Goal: Transaction & Acquisition: Subscribe to service/newsletter

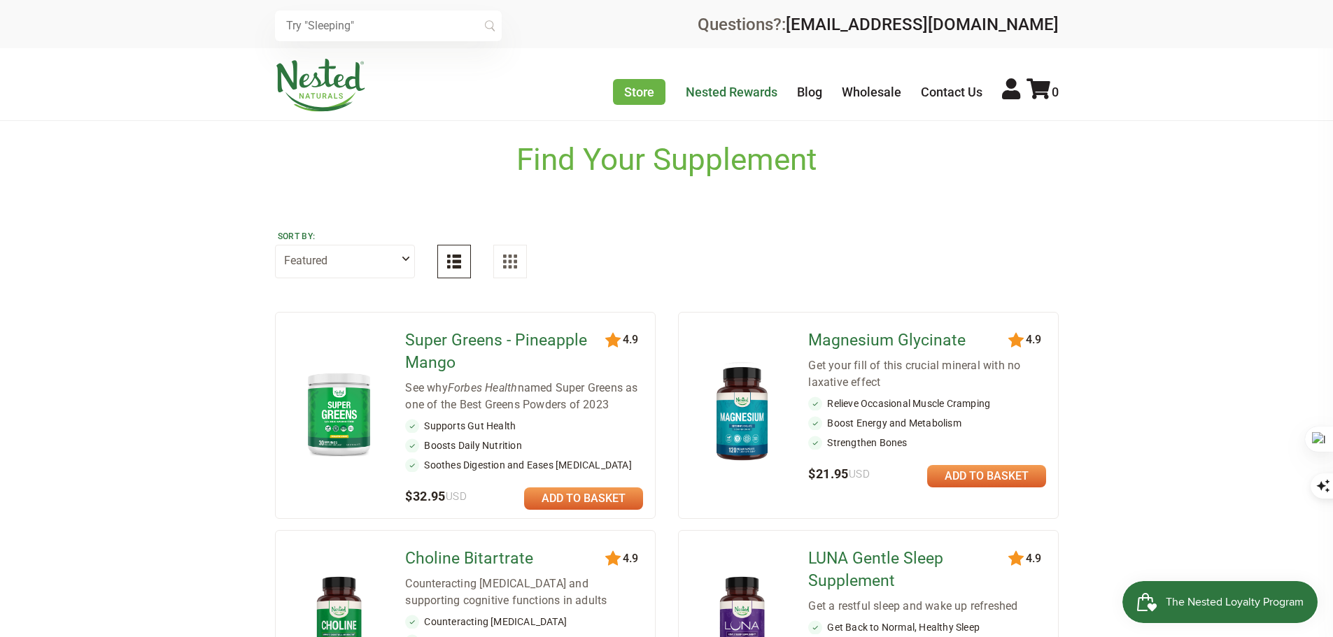
click at [721, 94] on link "Nested Rewards" at bounding box center [732, 92] width 92 height 15
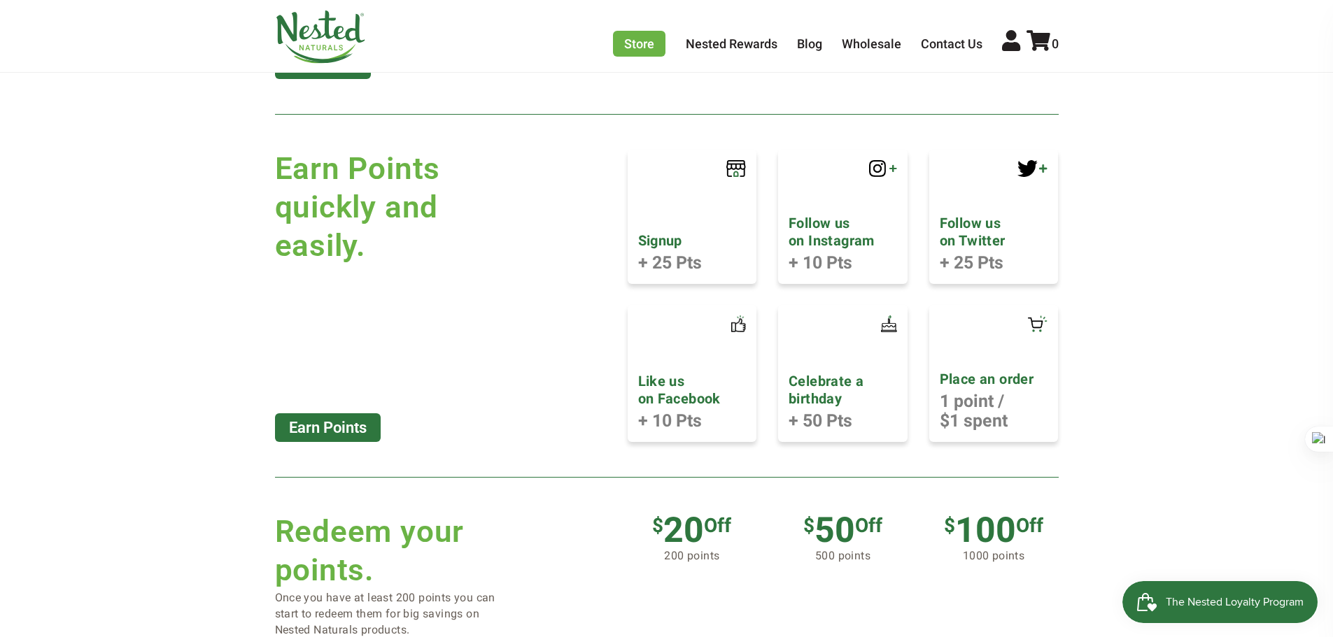
scroll to position [742, 0]
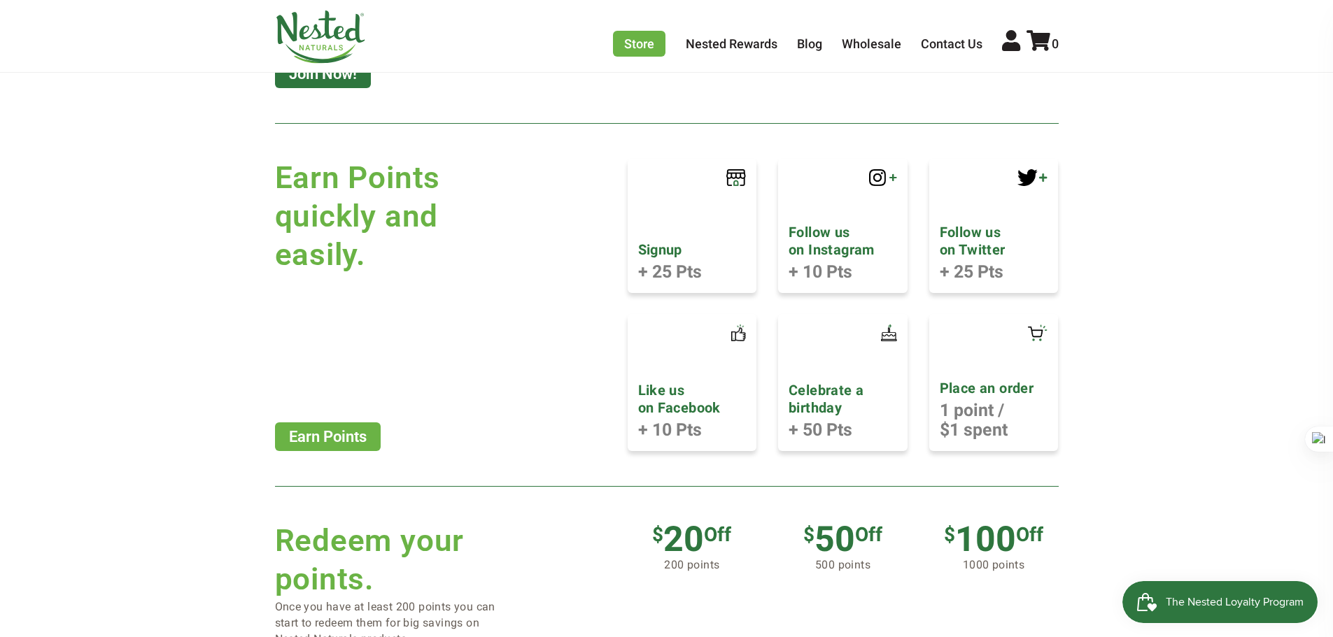
click at [329, 434] on link "Earn Points" at bounding box center [328, 437] width 106 height 29
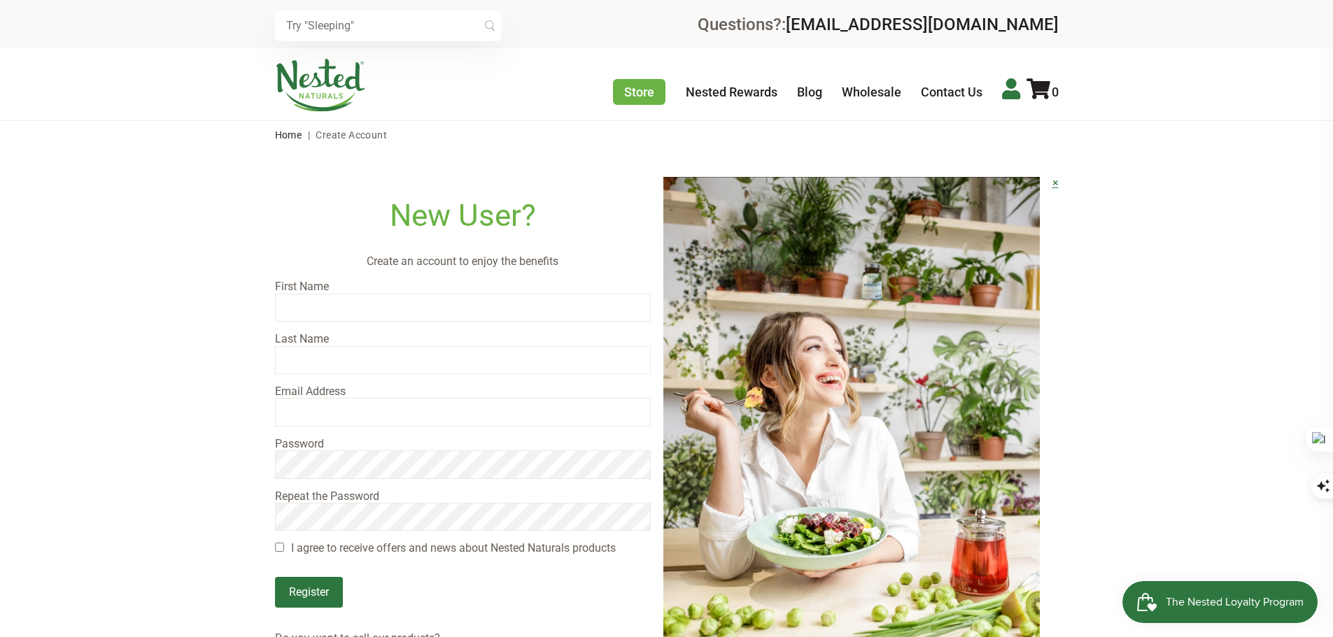
type input "Hannah"
click at [1009, 90] on icon at bounding box center [1011, 88] width 18 height 21
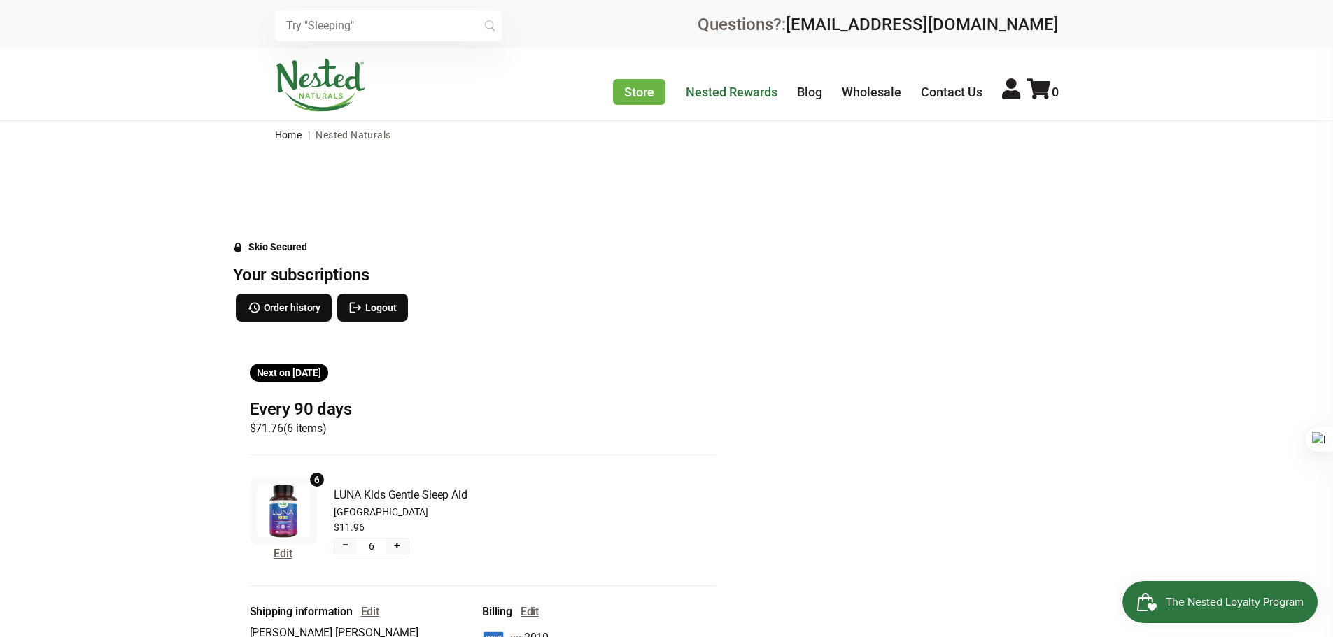
click at [730, 92] on link "Nested Rewards" at bounding box center [732, 92] width 92 height 15
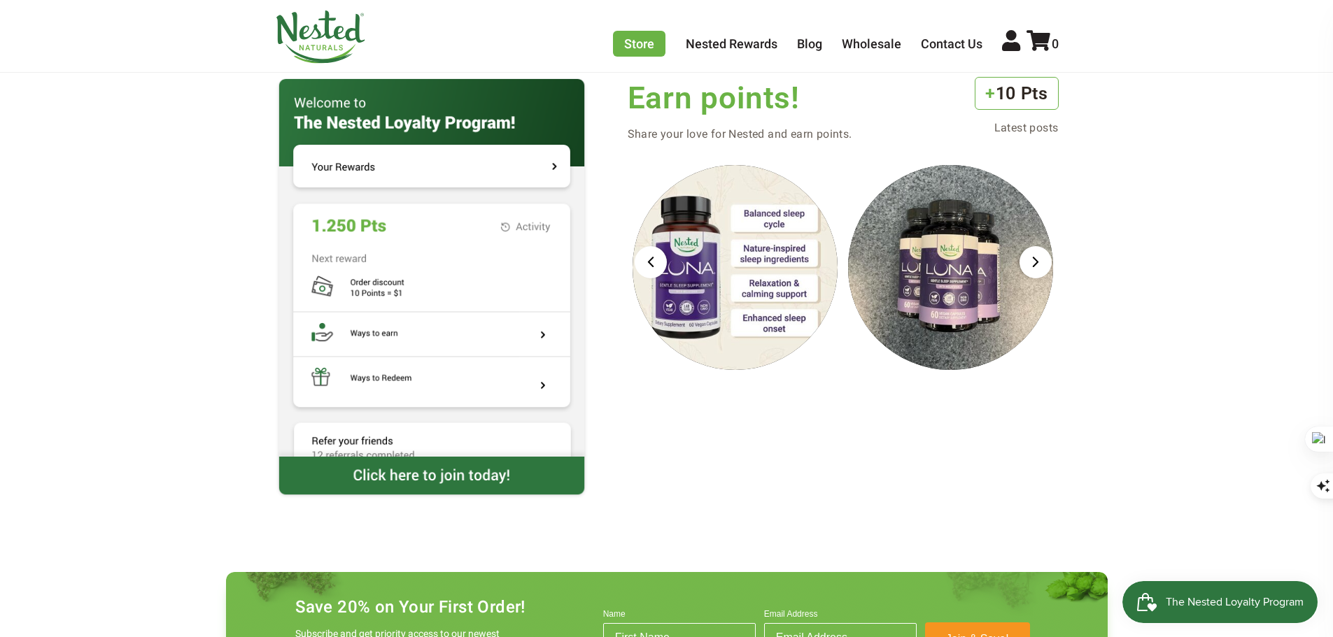
scroll to position [1399, 0]
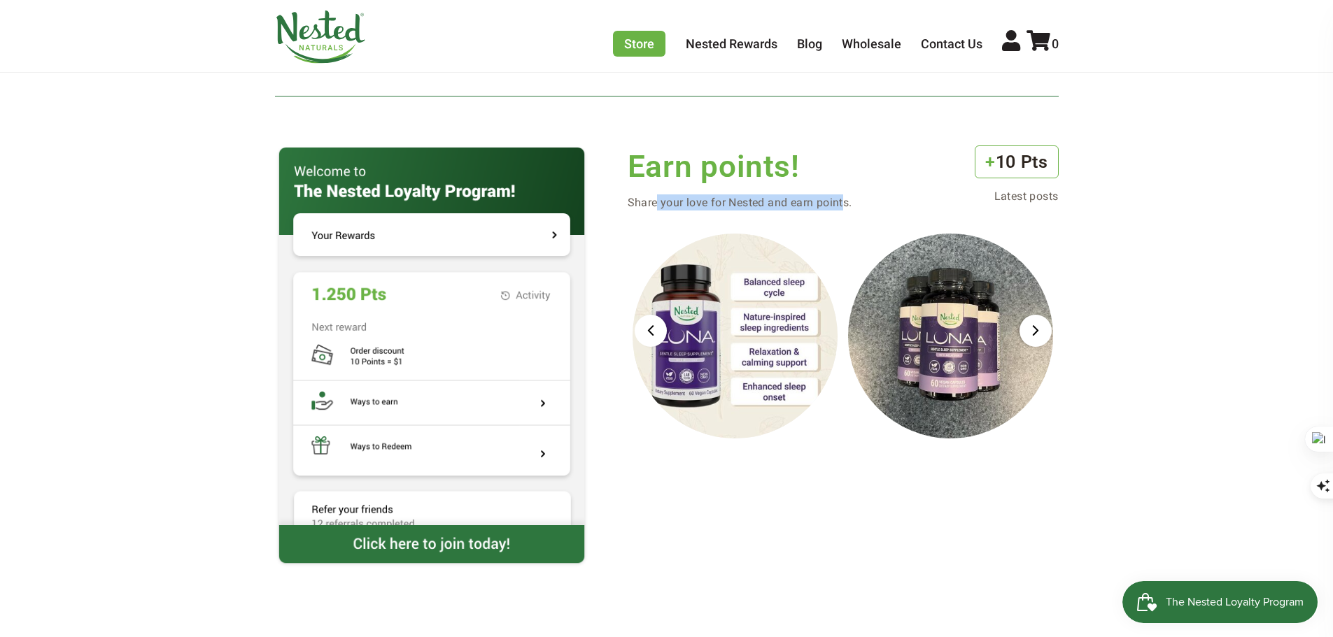
drag, startPoint x: 656, startPoint y: 196, endPoint x: 844, endPoint y: 196, distance: 188.2
click at [844, 196] on p "Share your love for Nested and earn points." at bounding box center [740, 202] width 225 height 16
click at [1015, 196] on p "Latest posts" at bounding box center [1016, 196] width 83 height 16
click at [1033, 334] on div "Next slide" at bounding box center [1035, 331] width 32 height 32
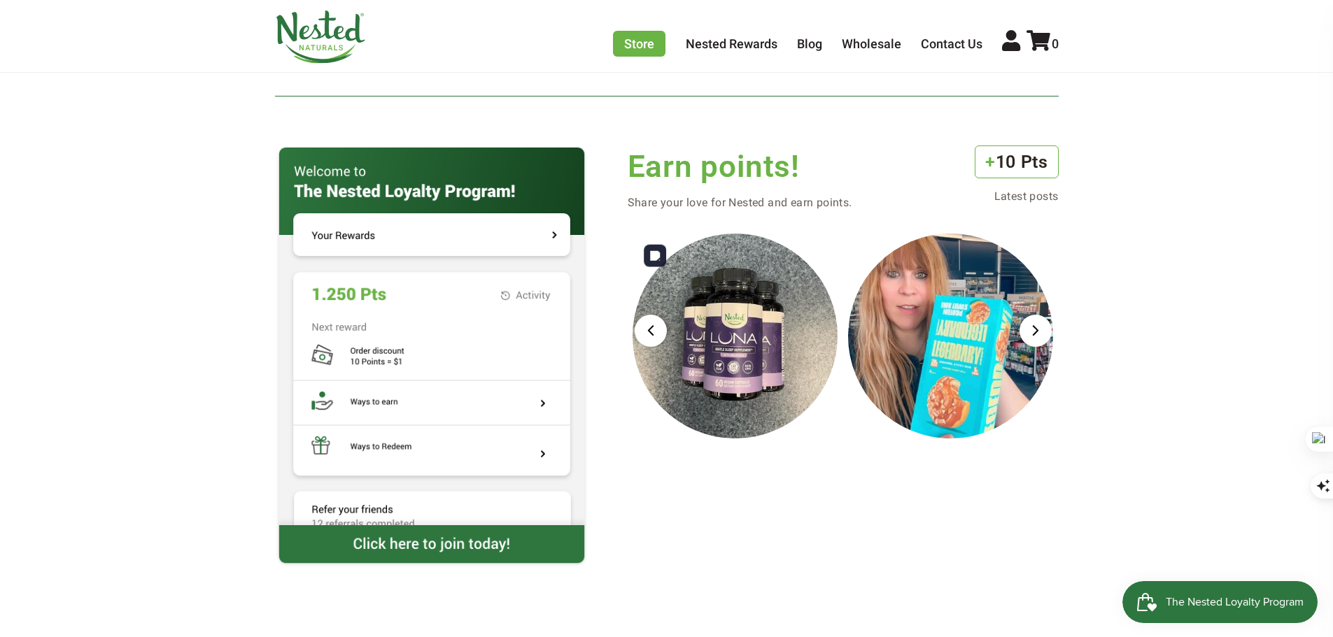
click at [1033, 334] on div "Next slide" at bounding box center [1035, 331] width 32 height 32
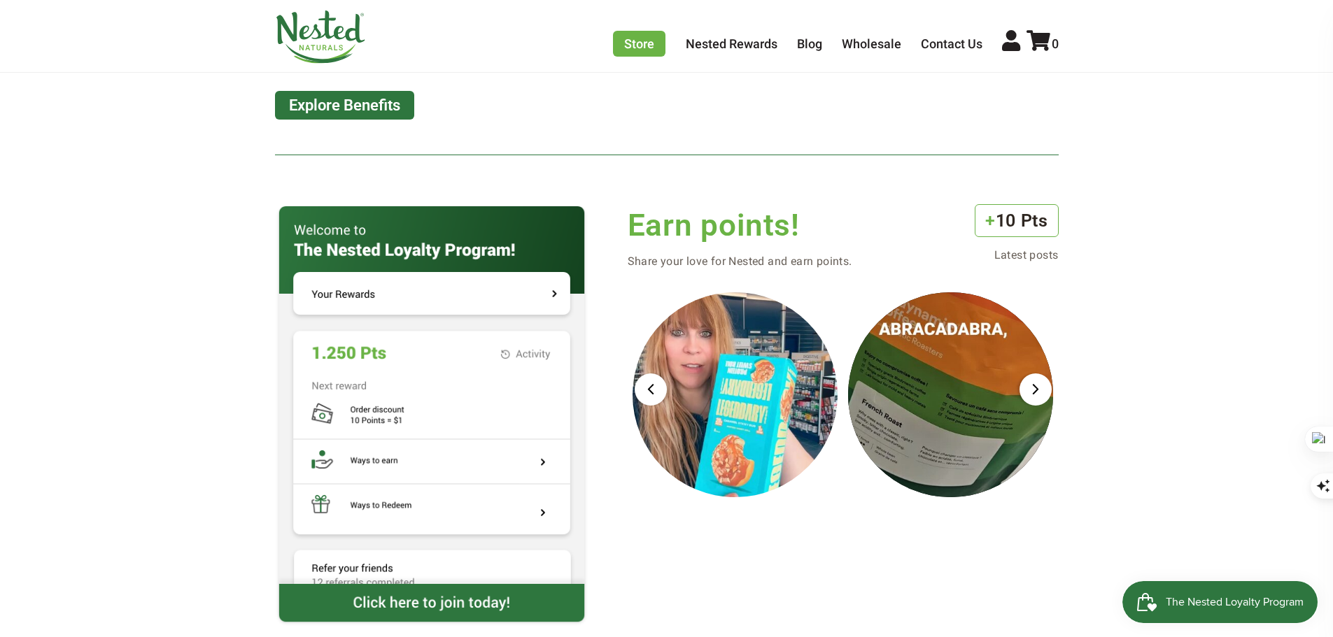
scroll to position [1329, 0]
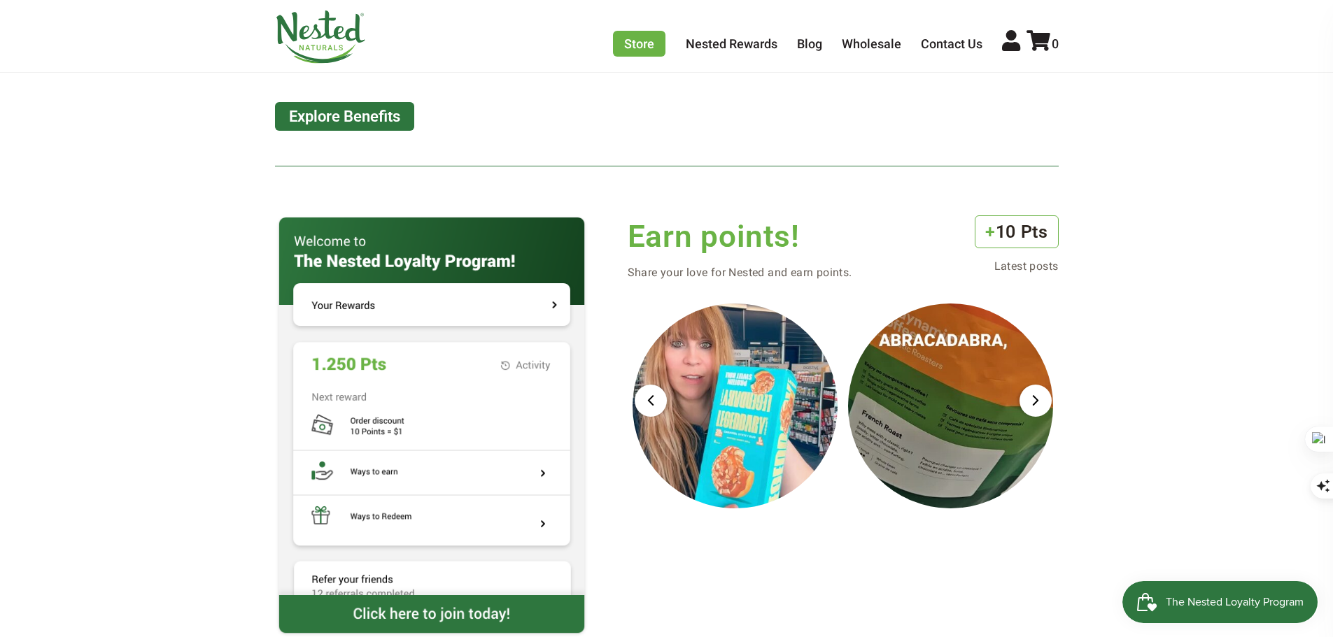
click at [997, 236] on h3 "+ 10 Pts" at bounding box center [1016, 231] width 83 height 33
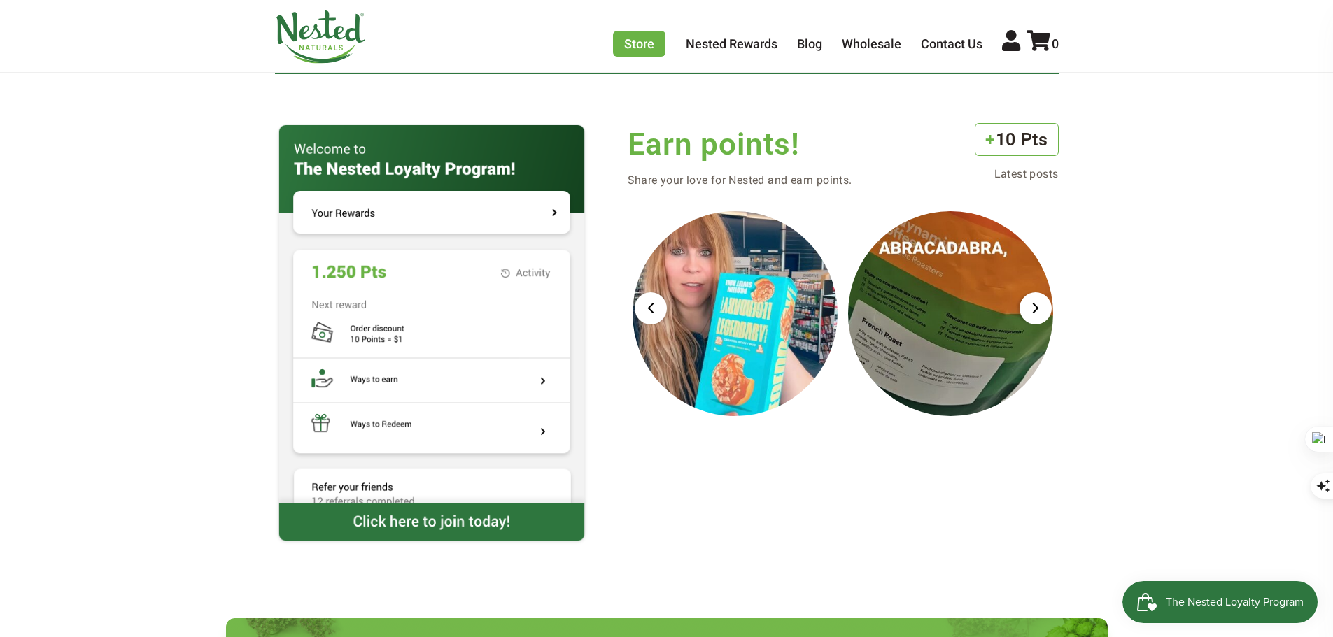
scroll to position [1469, 0]
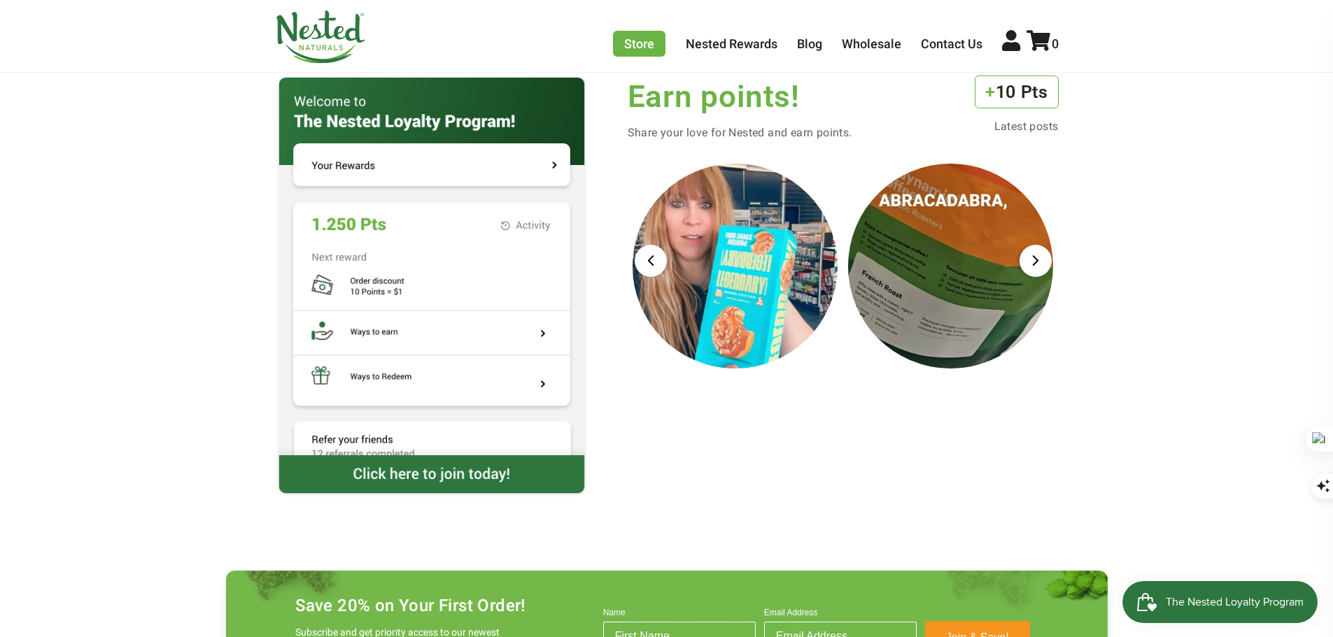
click at [1231, 596] on span "The Nested Loyalty Program" at bounding box center [1235, 602] width 138 height 21
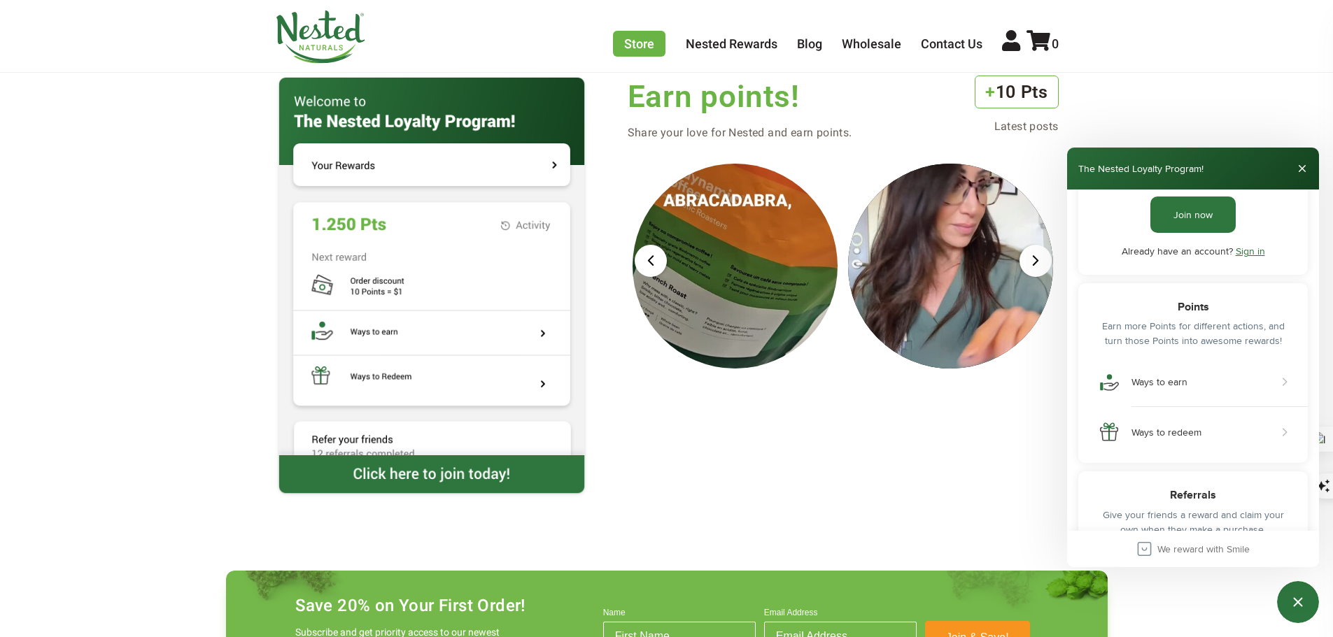
scroll to position [140, 0]
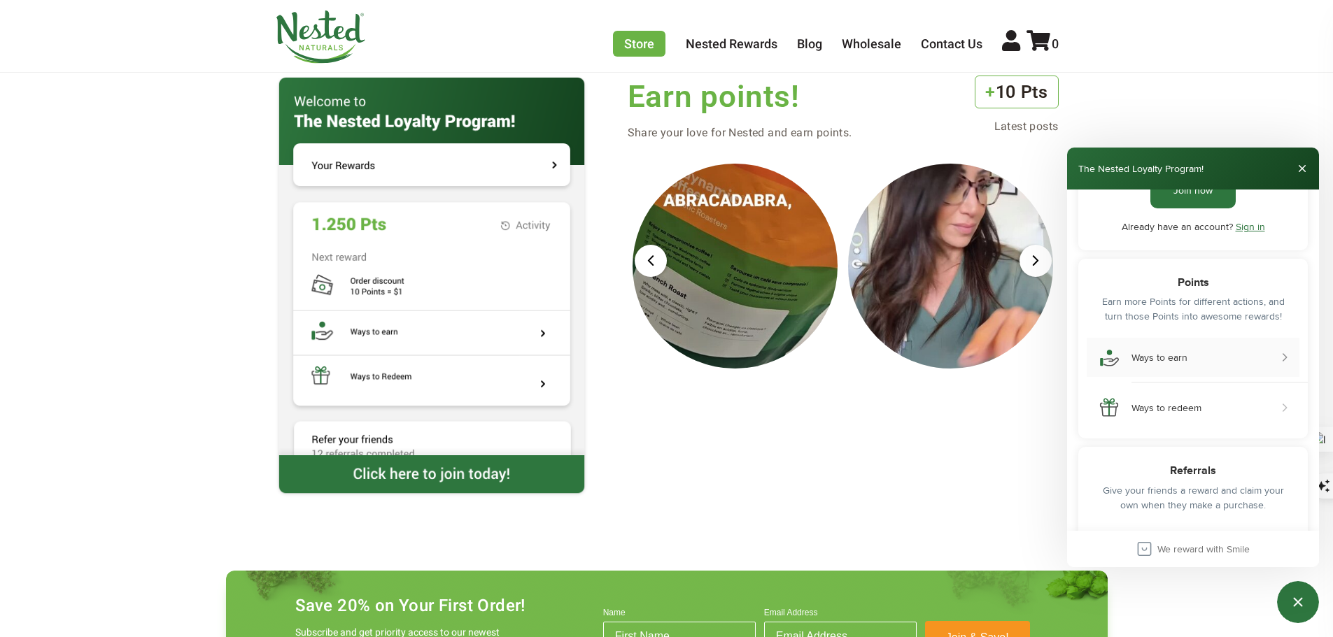
click at [1161, 360] on div "Ways to earn" at bounding box center [1159, 358] width 56 height 12
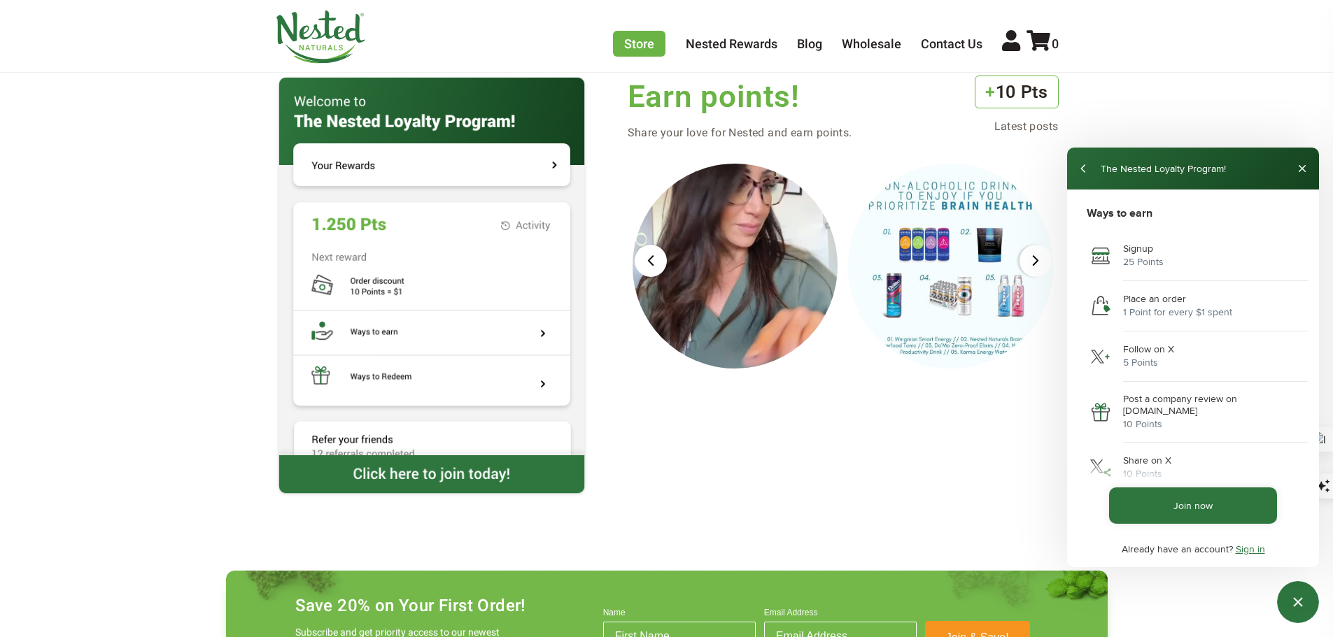
scroll to position [70, 0]
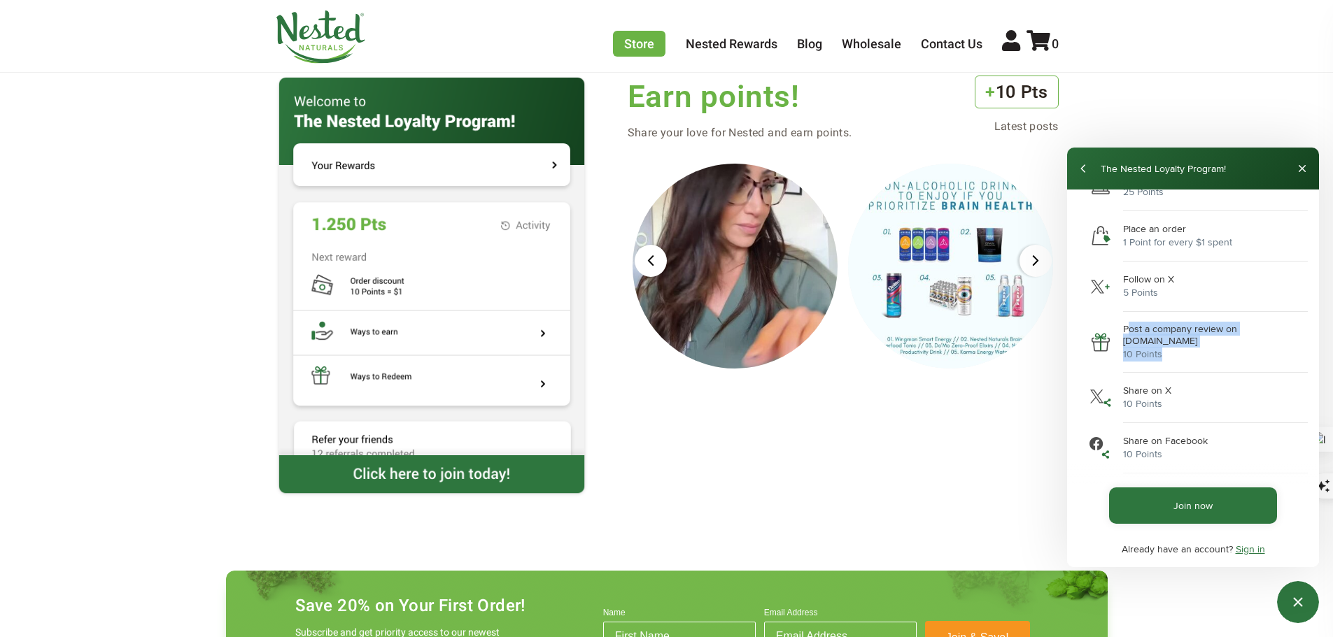
drag, startPoint x: 1128, startPoint y: 328, endPoint x: 1238, endPoint y: 351, distance: 112.2
click at [1238, 351] on div "Post a company review on Reviews.io 10 Points" at bounding box center [1192, 342] width 213 height 38
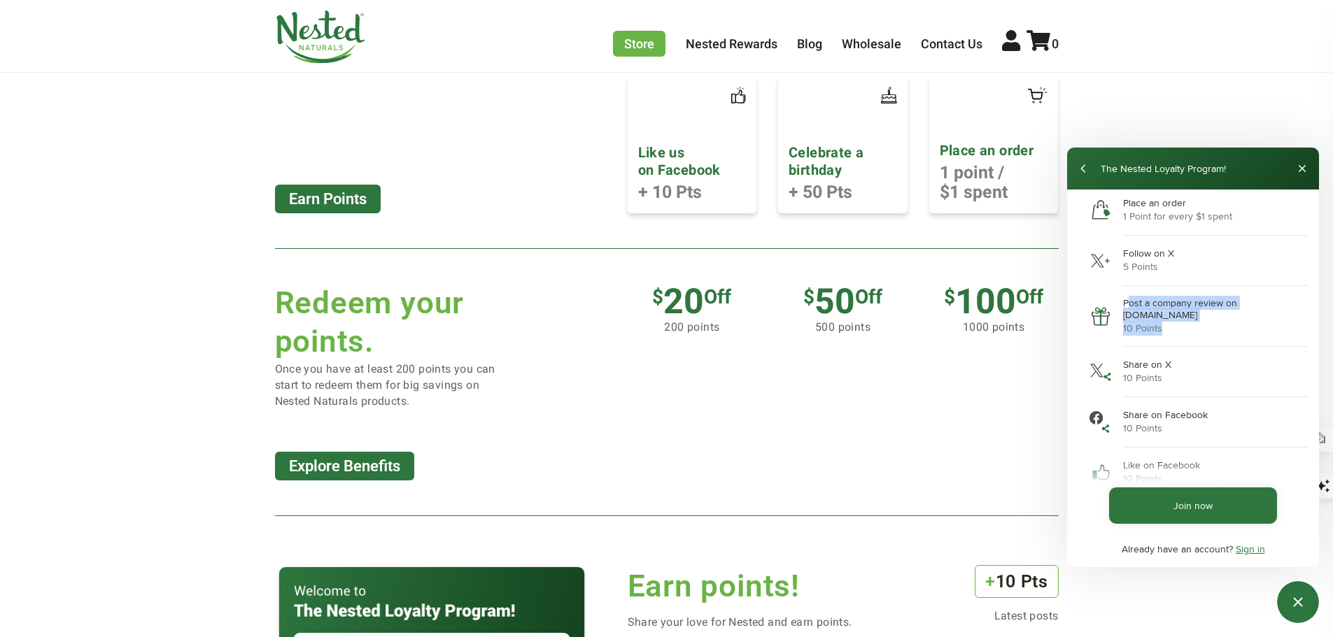
scroll to position [94, 0]
click at [1204, 323] on div "10 Points" at bounding box center [1211, 330] width 176 height 15
drag, startPoint x: 1182, startPoint y: 321, endPoint x: 1105, endPoint y: 300, distance: 79.8
click at [1105, 300] on div "Post a company review on Reviews.io 10 Points" at bounding box center [1192, 318] width 213 height 38
click at [322, 469] on link "Explore Benefits" at bounding box center [344, 466] width 139 height 29
